Goal: Find specific page/section: Find specific page/section

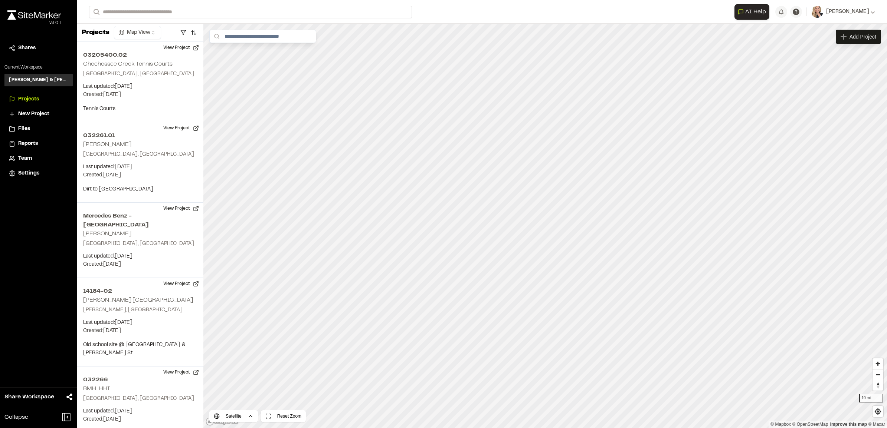
click at [24, 99] on span "Projects" at bounding box center [28, 99] width 21 height 8
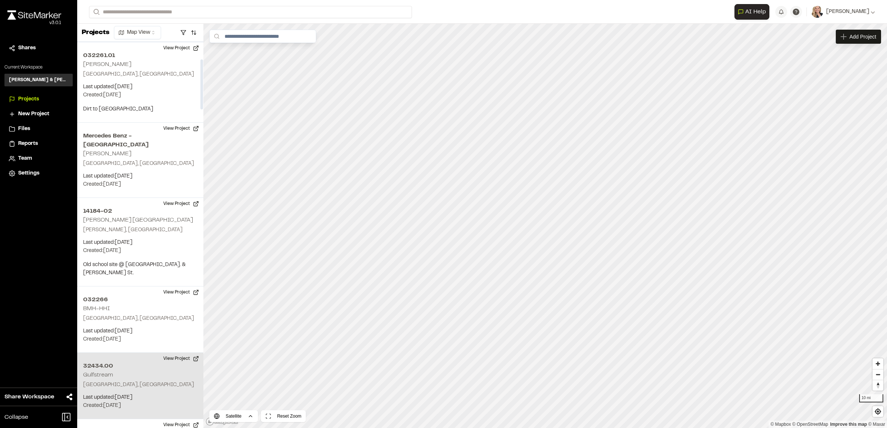
scroll to position [139, 0]
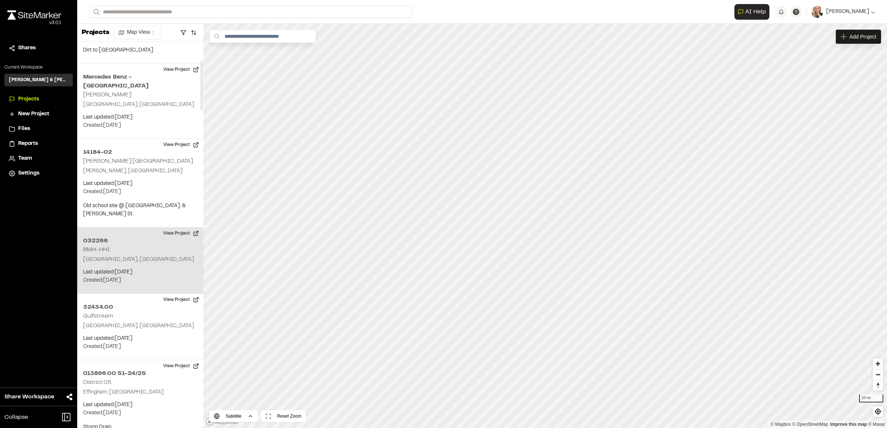
click at [143, 256] on p "[GEOGRAPHIC_DATA], [GEOGRAPHIC_DATA]" at bounding box center [140, 260] width 114 height 8
click at [564, 216] on div "032266 BMH-HHI" at bounding box center [544, 214] width 49 height 8
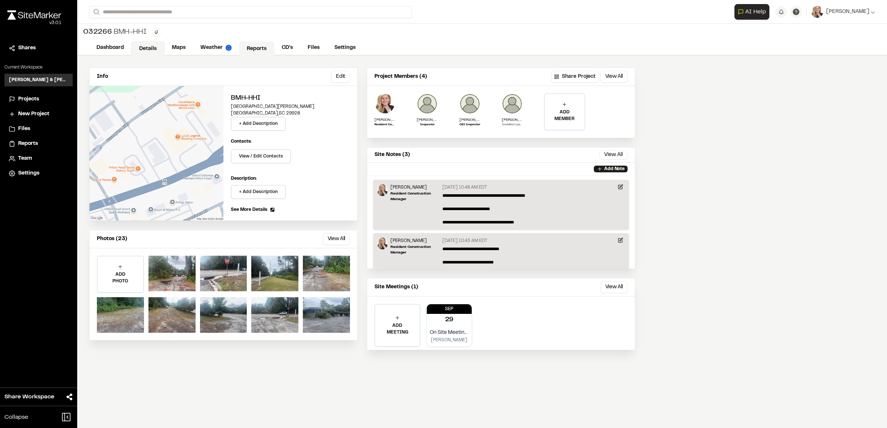
click at [253, 53] on link "Reports" at bounding box center [256, 49] width 35 height 14
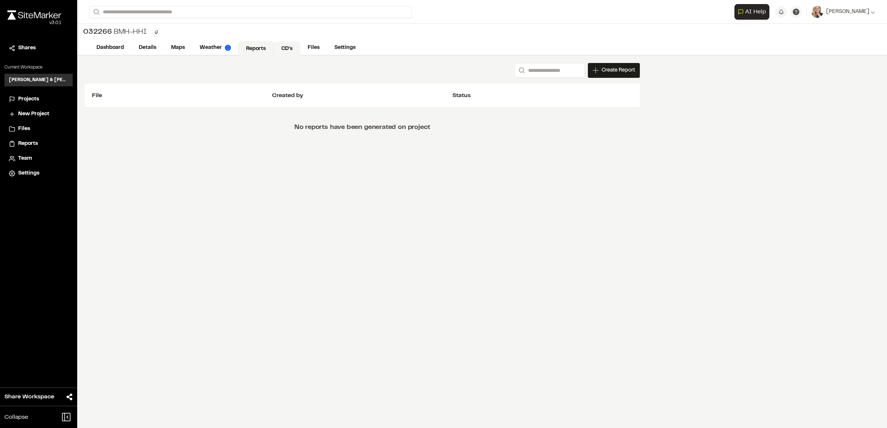
click at [291, 46] on link "CD's" at bounding box center [286, 49] width 27 height 14
